Goal: Obtain resource: Download file/media

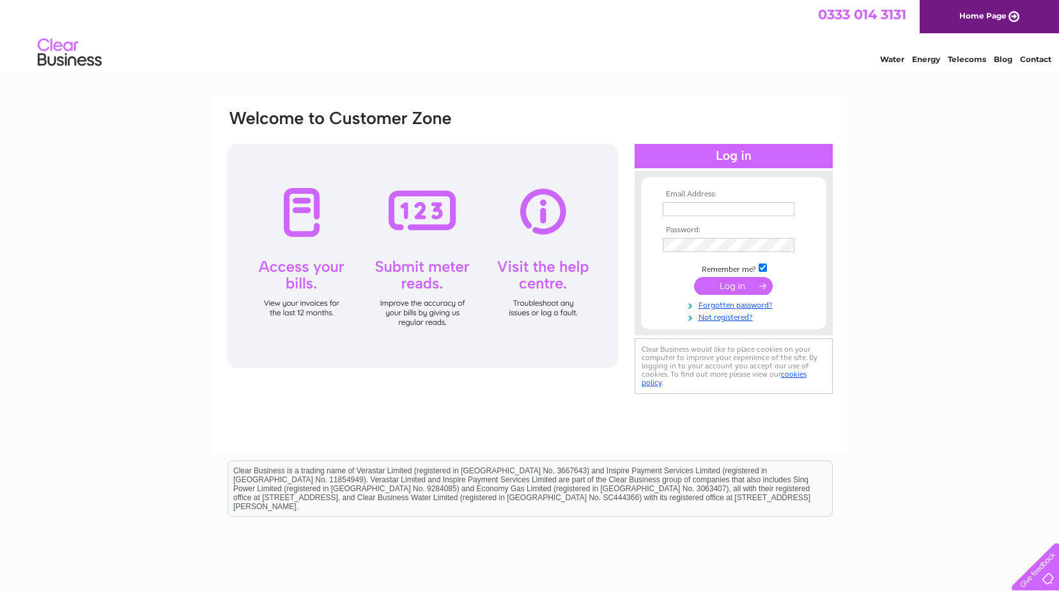
type input "finance@glasgowchildrenshospitalcharity.org"
click at [728, 282] on input "submit" at bounding box center [733, 286] width 79 height 18
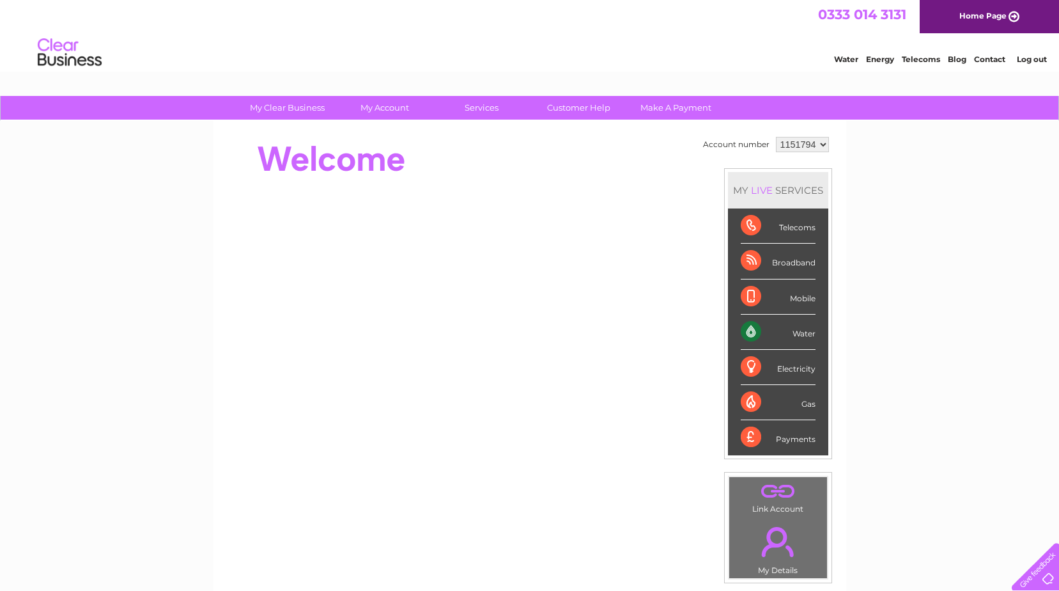
click at [809, 140] on select "1151794 1152587" at bounding box center [802, 144] width 53 height 15
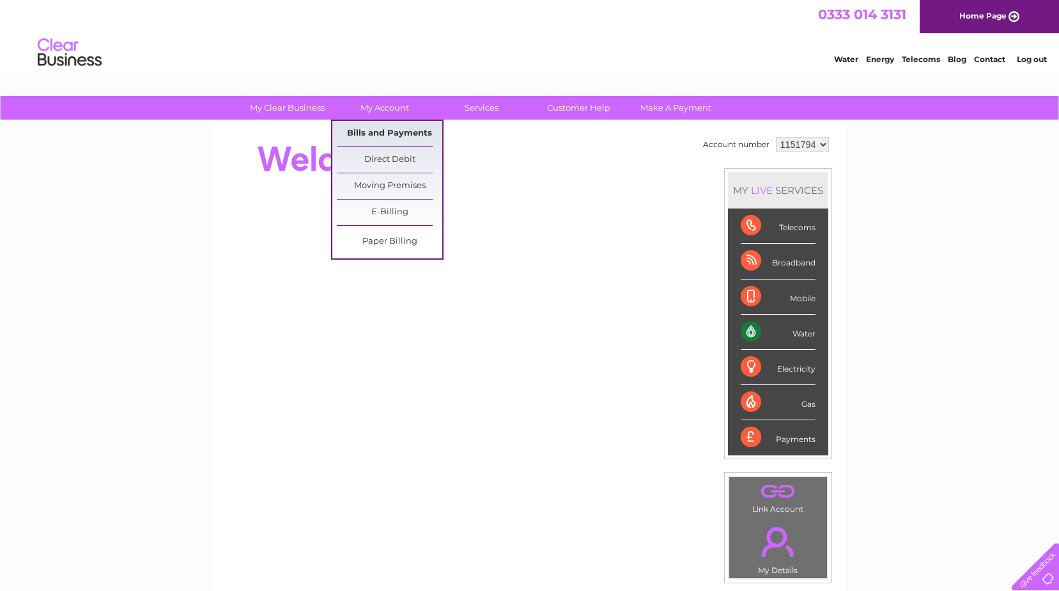
click at [401, 130] on link "Bills and Payments" at bounding box center [389, 134] width 105 height 26
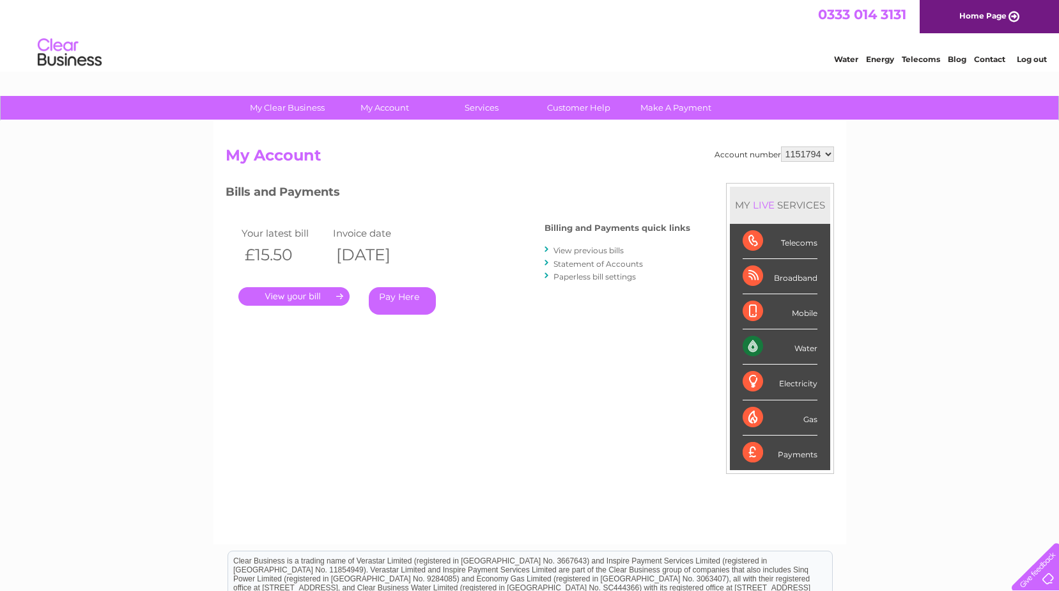
click at [322, 297] on link "." at bounding box center [293, 296] width 111 height 19
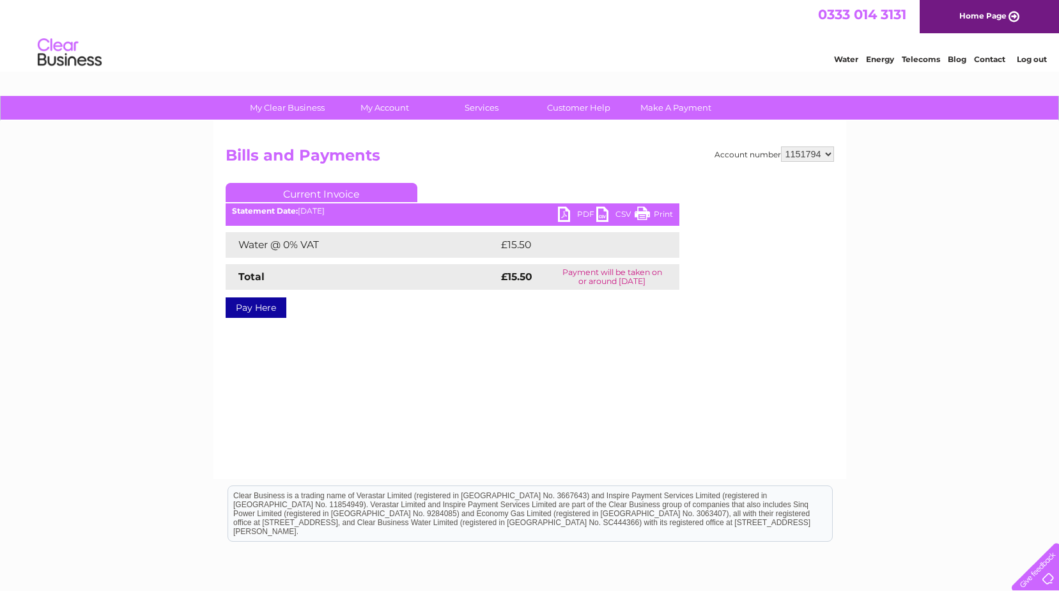
click at [560, 215] on link "PDF" at bounding box center [577, 215] width 38 height 19
click at [811, 154] on select "1151794 1152587" at bounding box center [807, 153] width 53 height 15
select select "1152587"
click at [782, 146] on select "1151794 1152587" at bounding box center [807, 153] width 53 height 15
click at [558, 213] on link "PDF" at bounding box center [577, 215] width 38 height 19
